Goal: Task Accomplishment & Management: Use online tool/utility

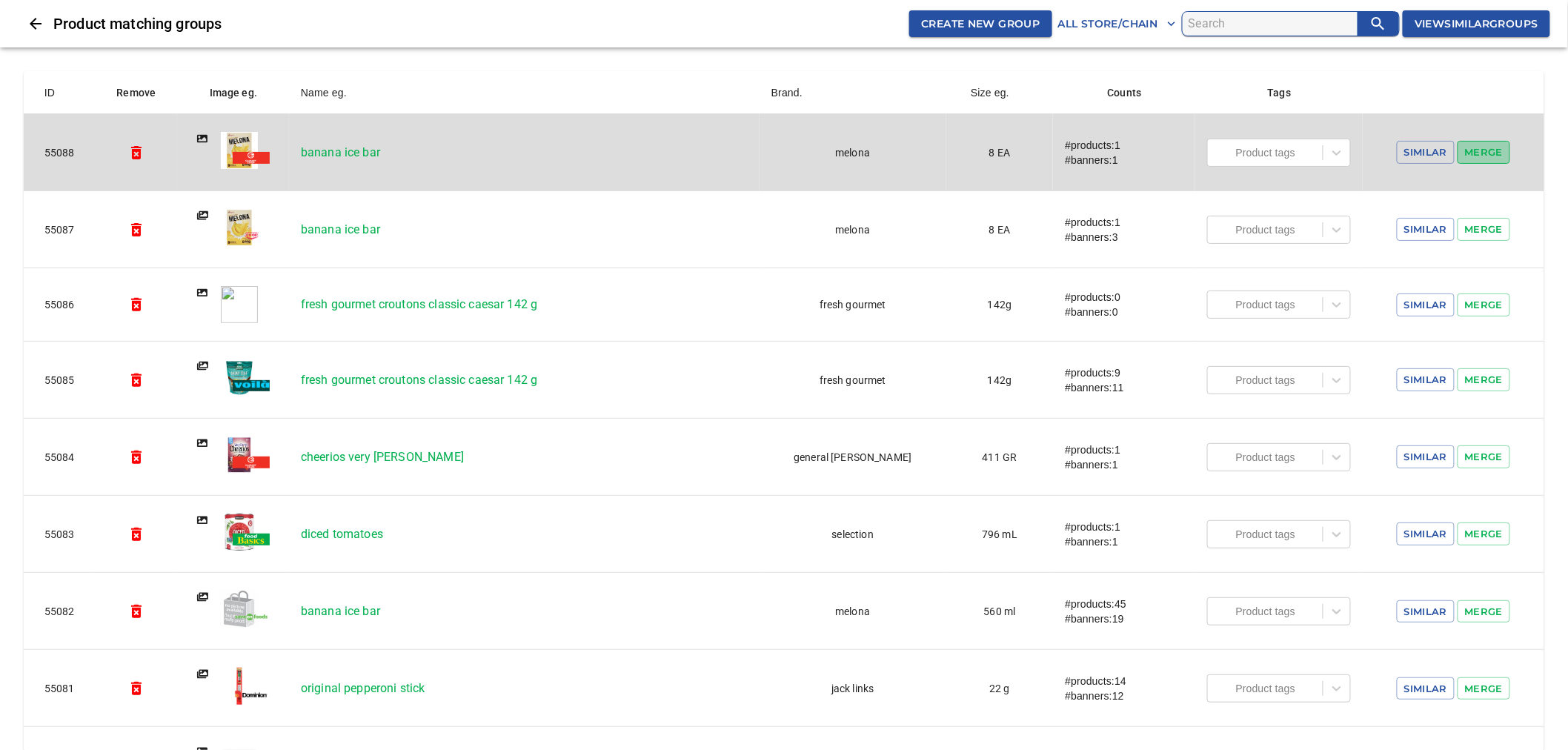
click at [1489, 157] on span "Merge" at bounding box center [1485, 152] width 39 height 17
